Goal: Task Accomplishment & Management: Manage account settings

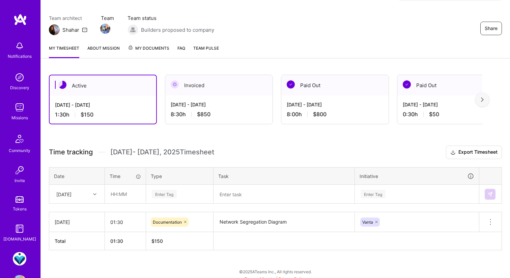
scroll to position [52, 0]
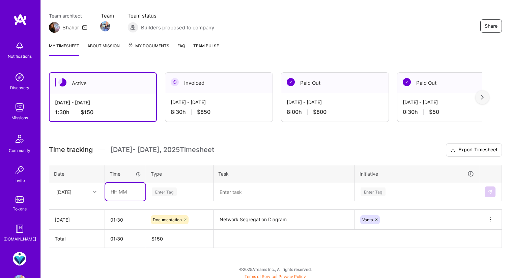
click at [127, 190] on input "text" at bounding box center [125, 192] width 40 height 18
type input "01:00"
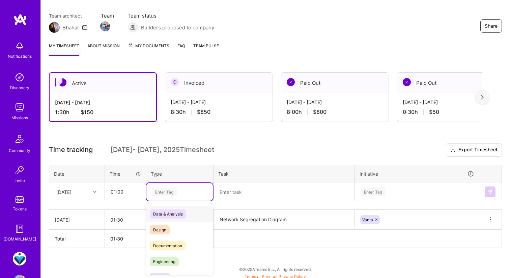
scroll to position [55, 0]
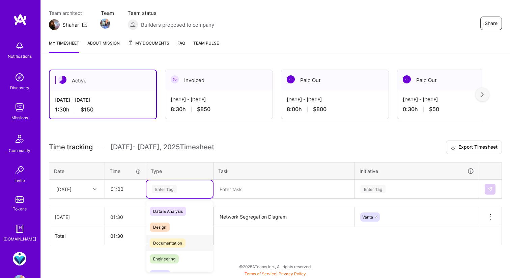
click at [171, 243] on span "Documentation" at bounding box center [168, 242] width 36 height 9
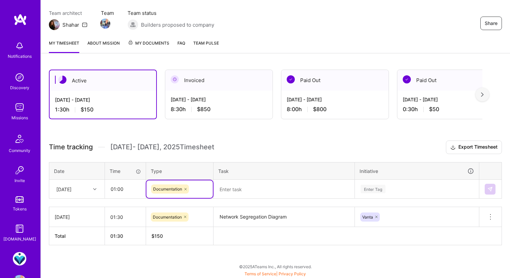
click at [227, 184] on textarea at bounding box center [284, 189] width 140 height 18
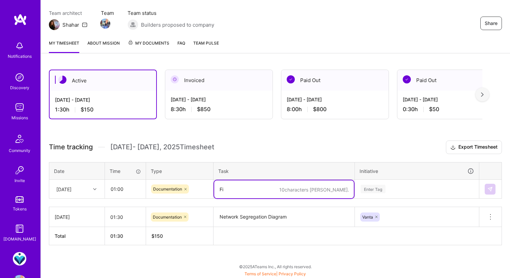
type textarea "Fin"
type textarea "C"
type textarea "Sub"
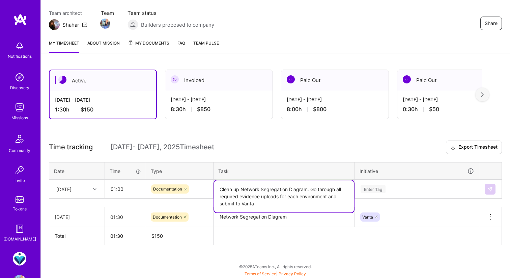
type textarea "Clean up Network Segregation Diagram. Go through all required evidence uploads …"
click at [268, 138] on div "Active [DATE] - [DATE] 1:30 h $150 Invoiced [DATE] - [DATE] 8:30 h $850 Paid Ou…" at bounding box center [275, 169] width 469 height 217
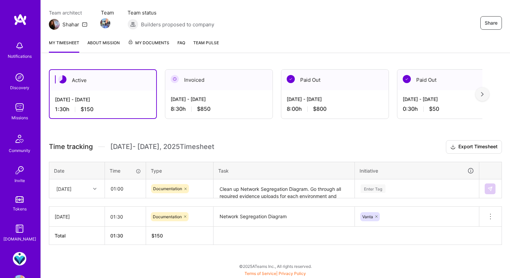
click at [374, 184] on div "Enter Tag" at bounding box center [373, 188] width 25 height 10
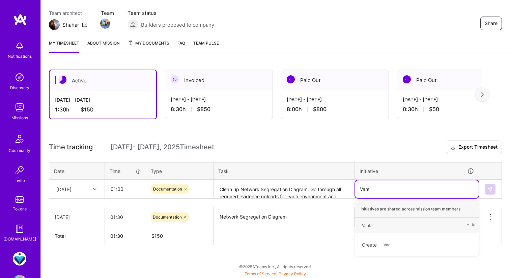
type input "Vanta"
click at [374, 226] on span "Vanta" at bounding box center [368, 225] width 18 height 9
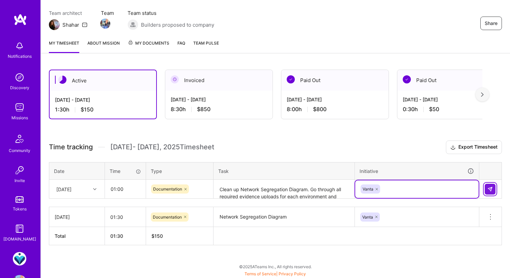
click at [492, 189] on img at bounding box center [490, 188] width 5 height 5
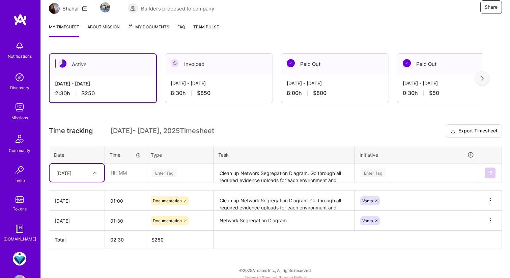
scroll to position [72, 0]
click at [16, 103] on img at bounding box center [19, 107] width 13 height 13
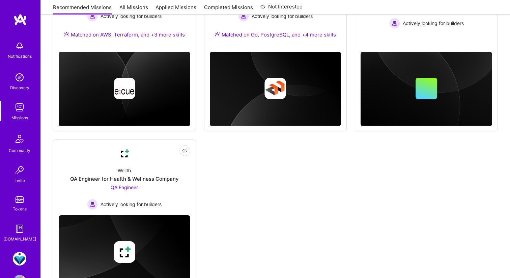
scroll to position [512, 0]
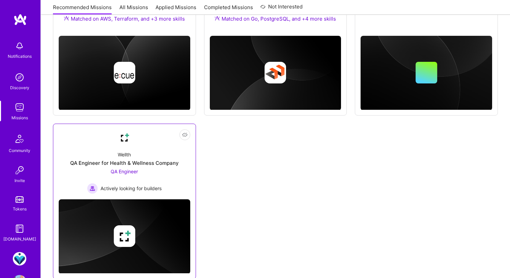
click at [170, 163] on div "QA Engineer for Health & Wellness Company" at bounding box center [124, 162] width 109 height 7
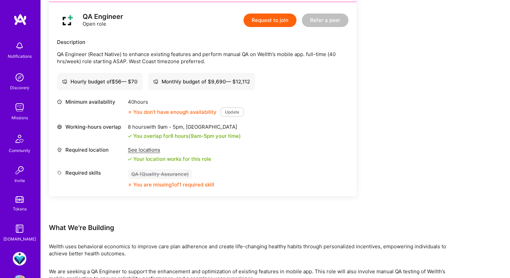
scroll to position [217, 0]
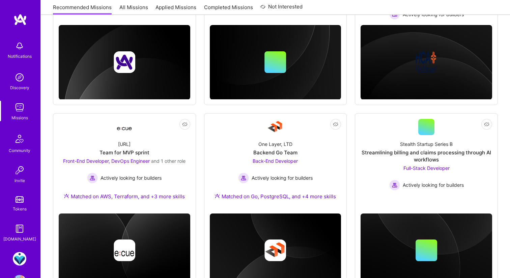
scroll to position [335, 0]
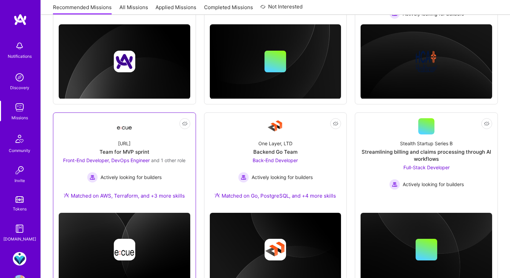
click at [173, 151] on div "[URL] Team for MVP sprint Front-End Developer, DevOps Engineer and 1 other role…" at bounding box center [125, 170] width 132 height 73
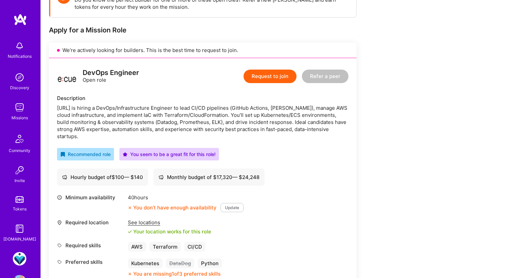
scroll to position [136, 0]
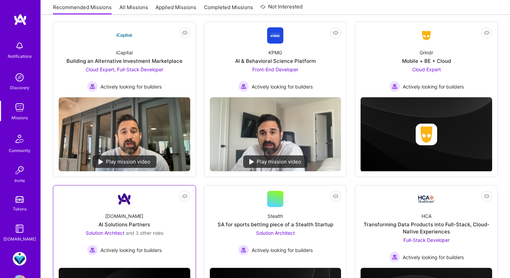
scroll to position [48, 0]
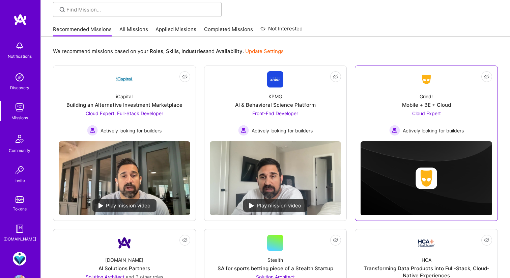
click at [469, 124] on div "Grindr Mobile + BE + Cloud Cloud Expert Actively looking for builders" at bounding box center [427, 111] width 132 height 48
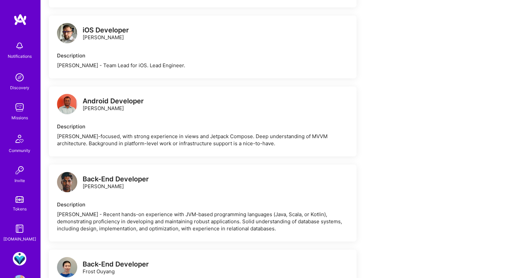
scroll to position [508, 0]
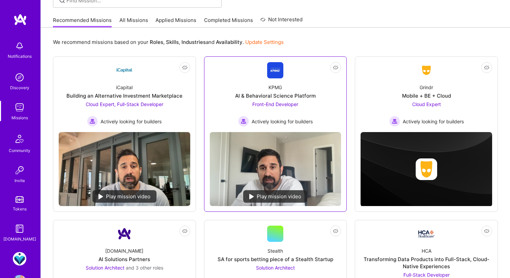
scroll to position [15, 0]
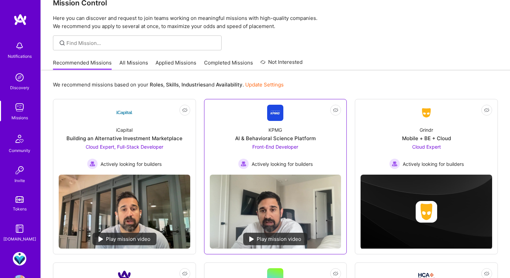
click at [285, 133] on div "KPMG AI & Behavioral Science Platform Front-End Developer Actively looking for …" at bounding box center [276, 145] width 132 height 48
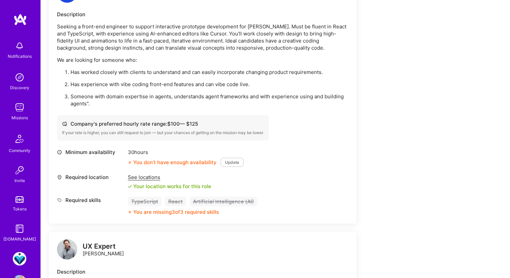
scroll to position [244, 0]
